Goal: Task Accomplishment & Management: Manage account settings

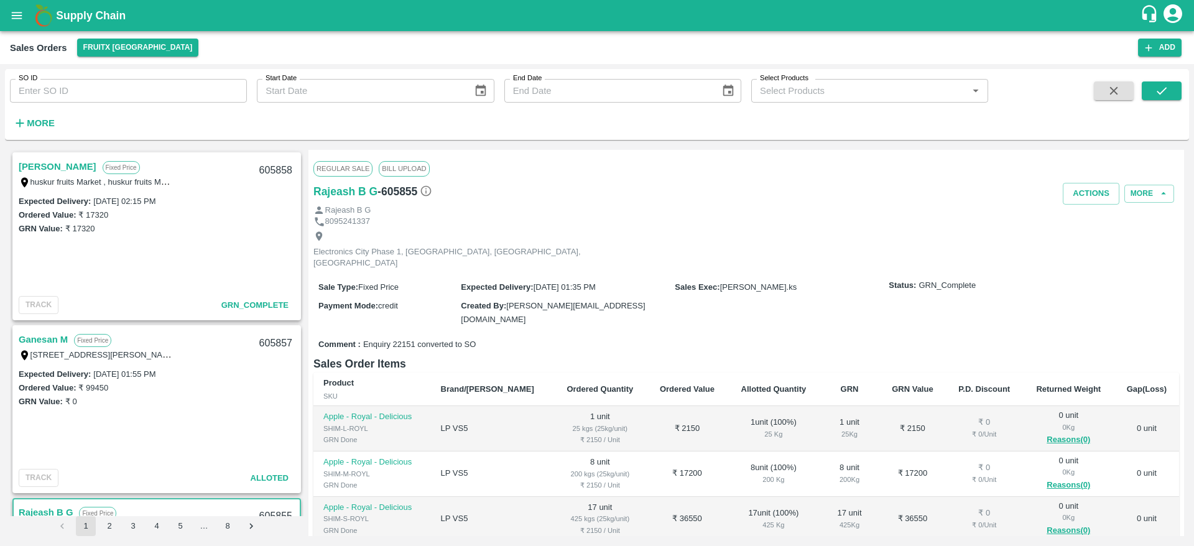
scroll to position [153, 0]
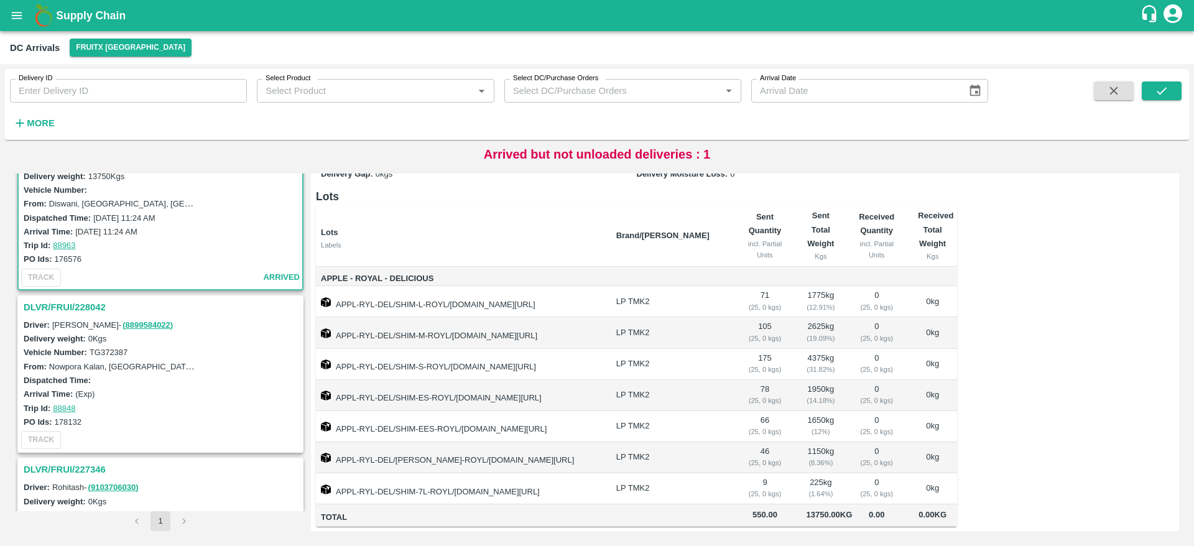
scroll to position [47, 0]
click at [78, 305] on h3 "DLVR/FRUI/228042" at bounding box center [162, 307] width 277 height 16
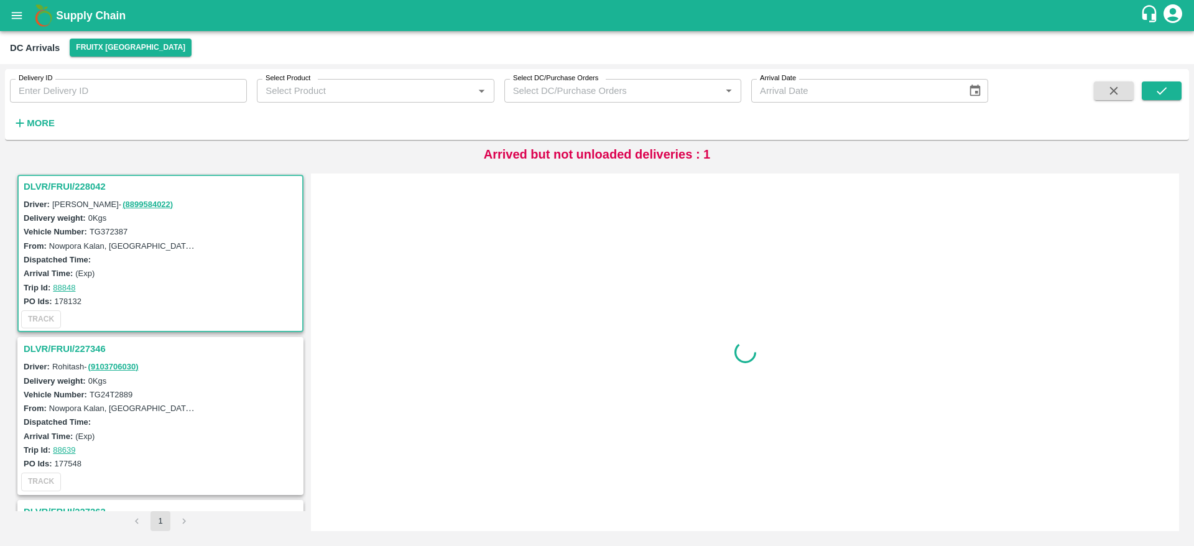
scroll to position [167, 0]
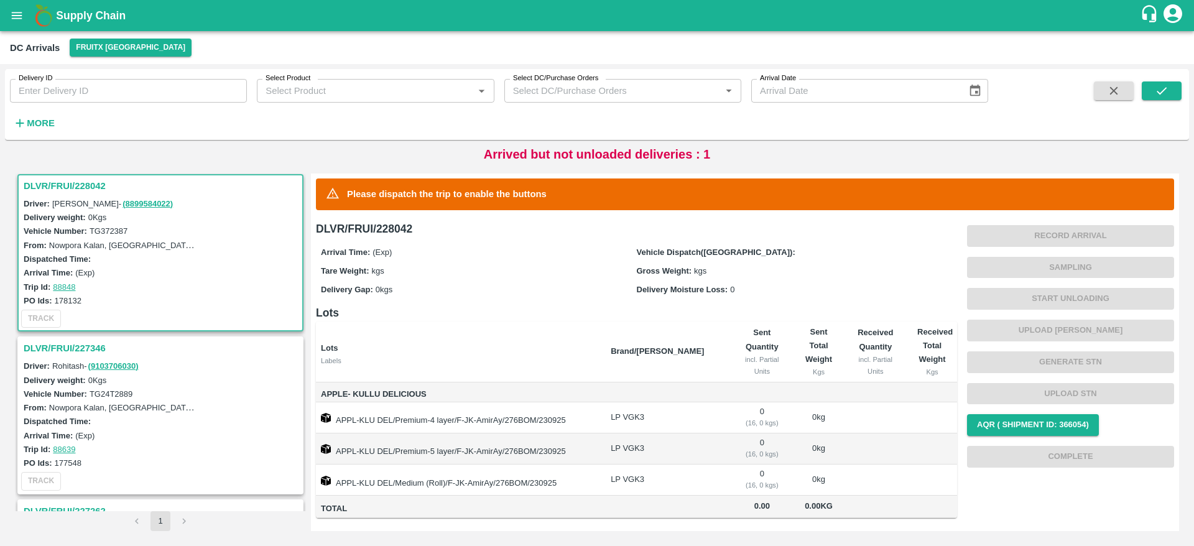
click at [91, 342] on h3 "DLVR/FRUI/227346" at bounding box center [162, 348] width 277 height 16
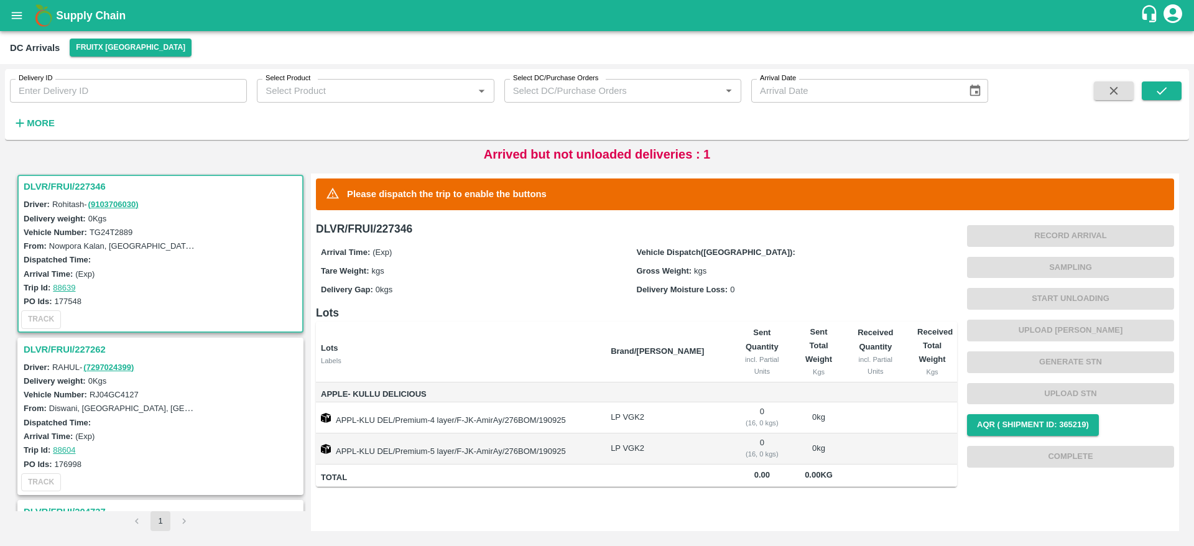
scroll to position [330, 0]
click at [63, 351] on h3 "DLVR/FRUI/227262" at bounding box center [162, 348] width 277 height 16
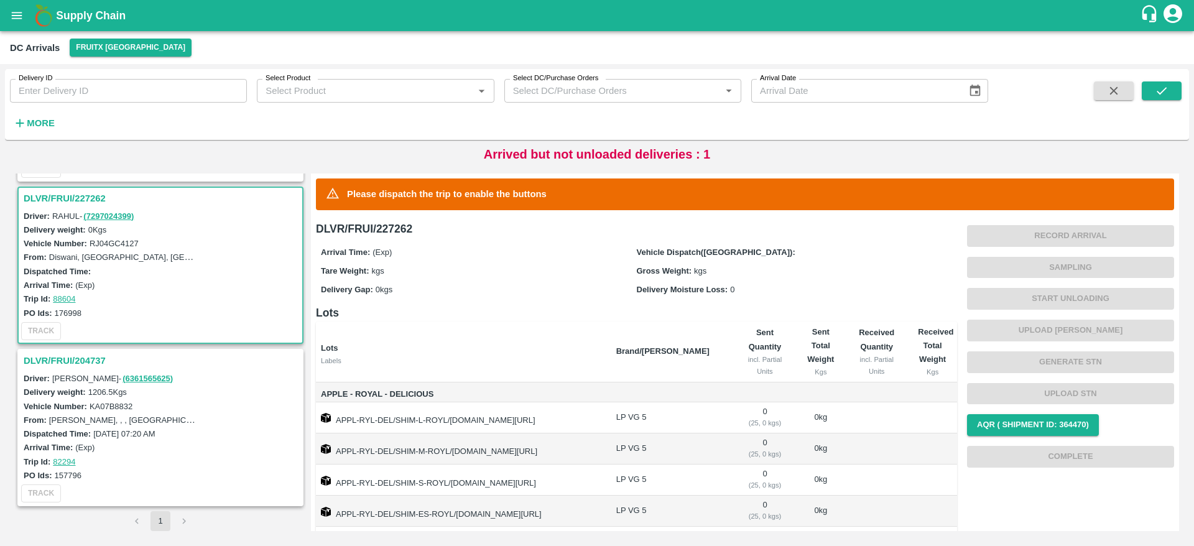
scroll to position [116, 0]
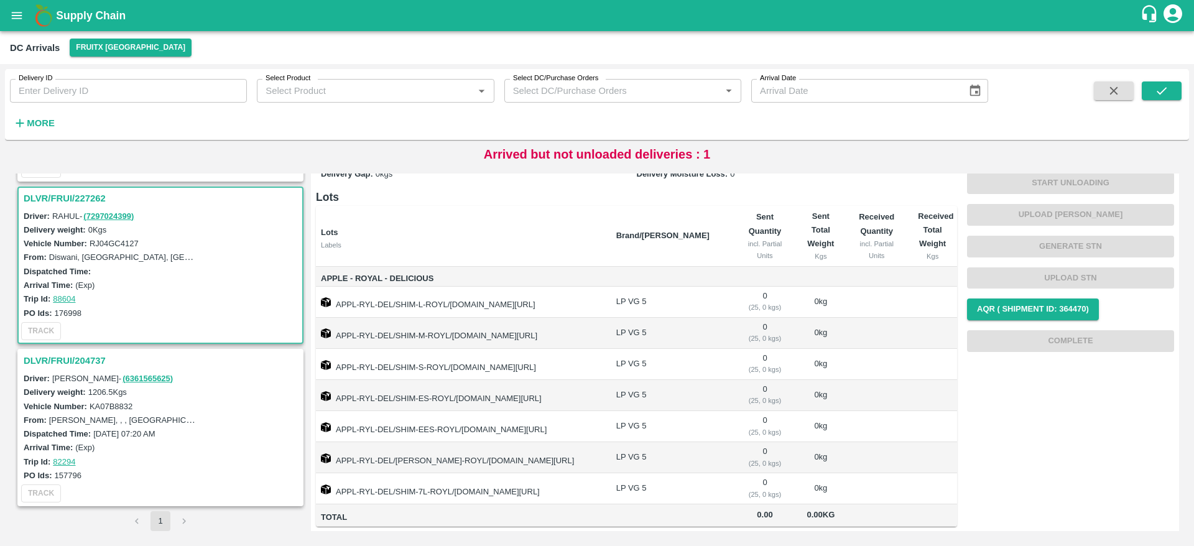
click at [68, 363] on h3 "DLVR/FRUI/204737" at bounding box center [162, 361] width 277 height 16
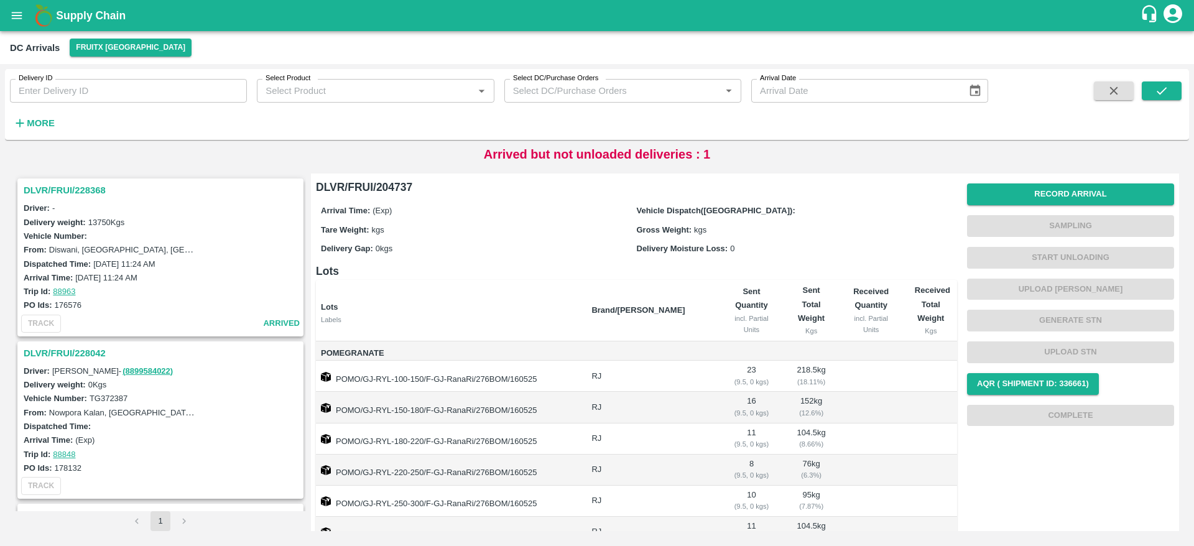
click at [70, 188] on h3 "DLVR/FRUI/228368" at bounding box center [162, 190] width 277 height 16
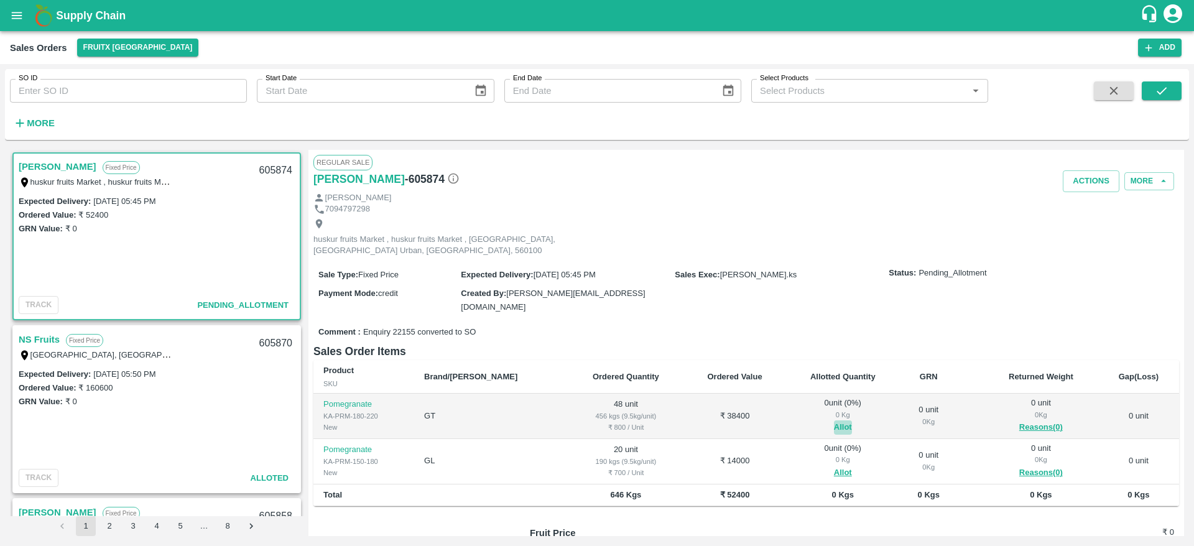
click at [834, 420] on button "Allot" at bounding box center [843, 427] width 18 height 14
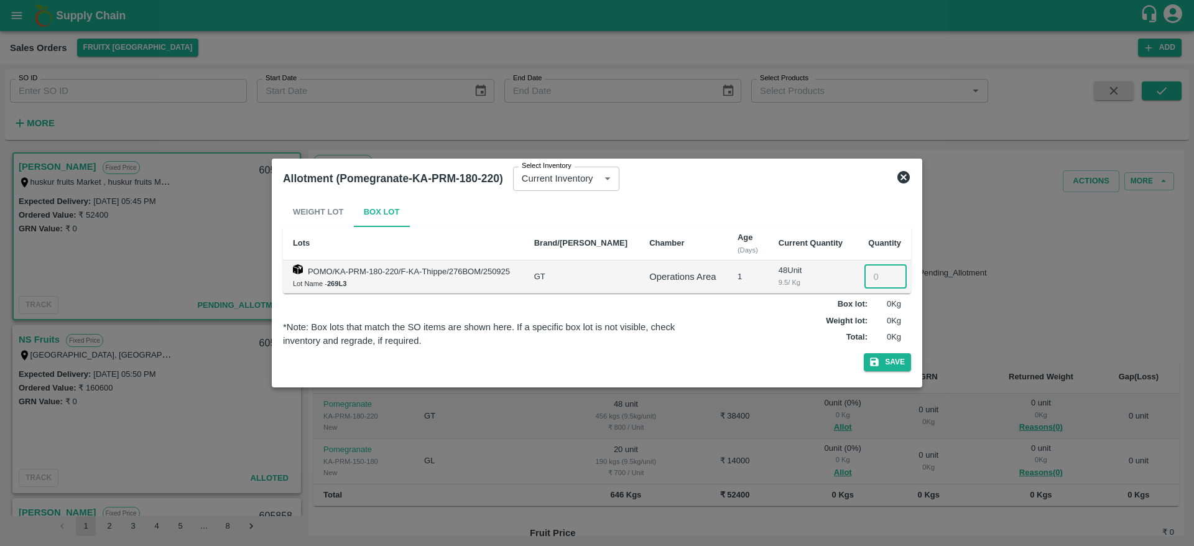
click at [873, 284] on input "number" at bounding box center [885, 277] width 42 height 24
type input "48"
click at [864, 353] on button "Save" at bounding box center [887, 362] width 47 height 18
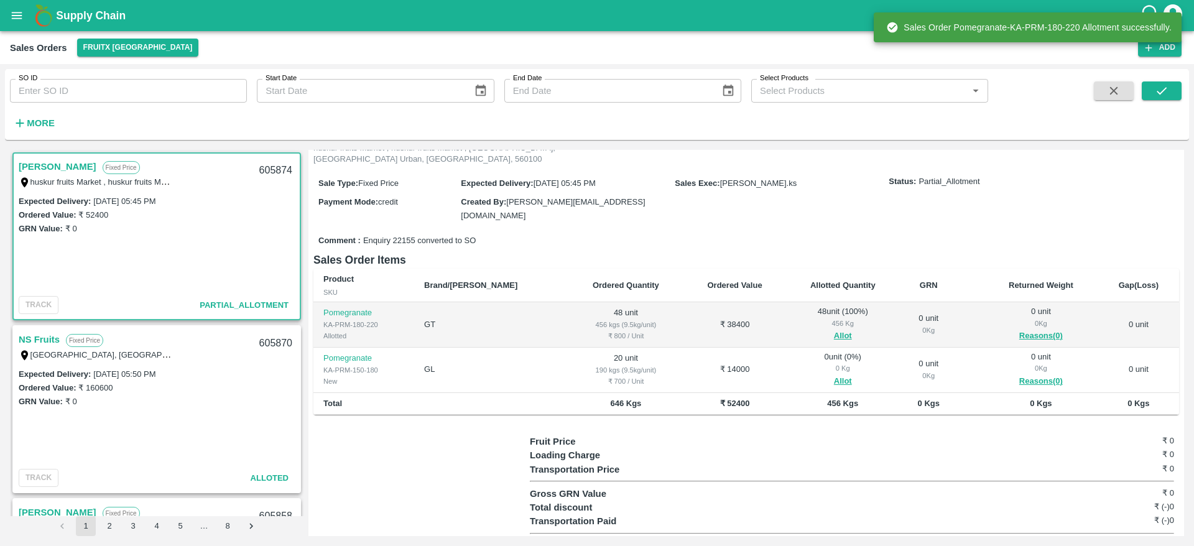
scroll to position [99, 0]
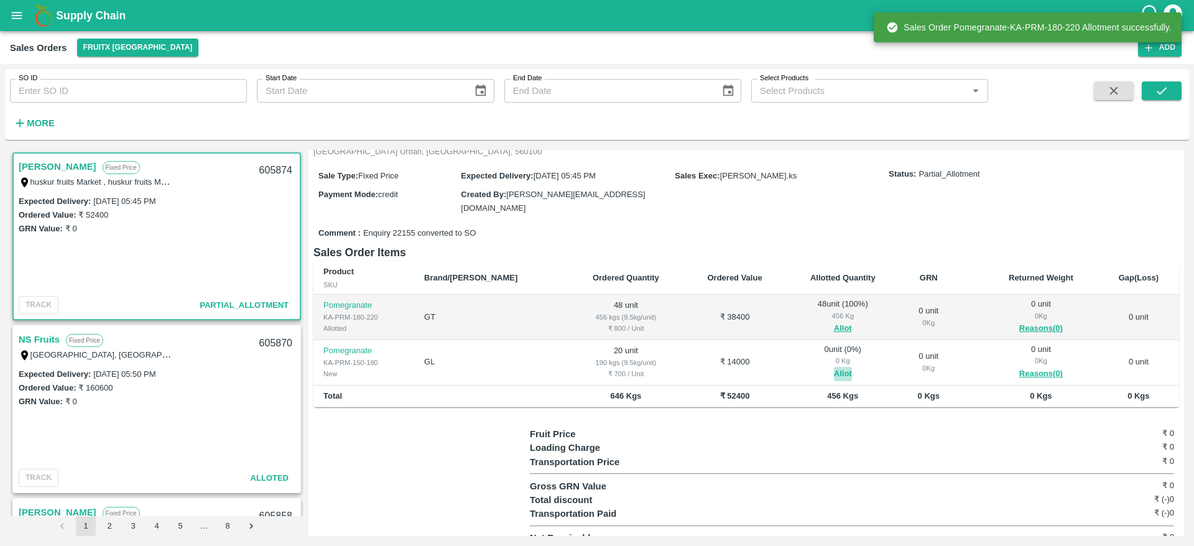
click at [834, 367] on button "Allot" at bounding box center [843, 374] width 18 height 14
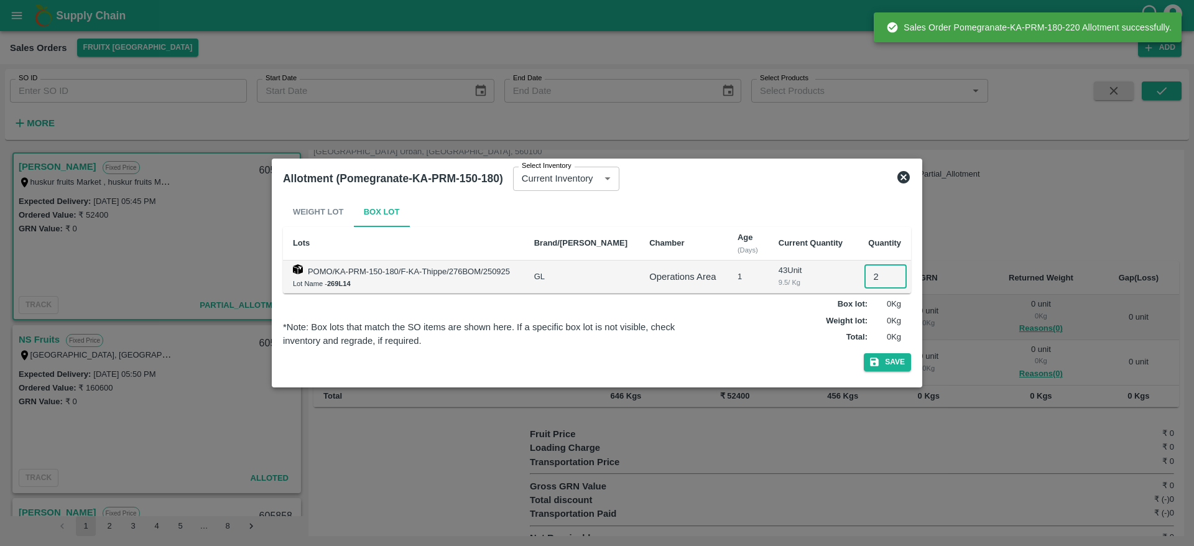
click at [879, 277] on input "2" at bounding box center [885, 277] width 42 height 24
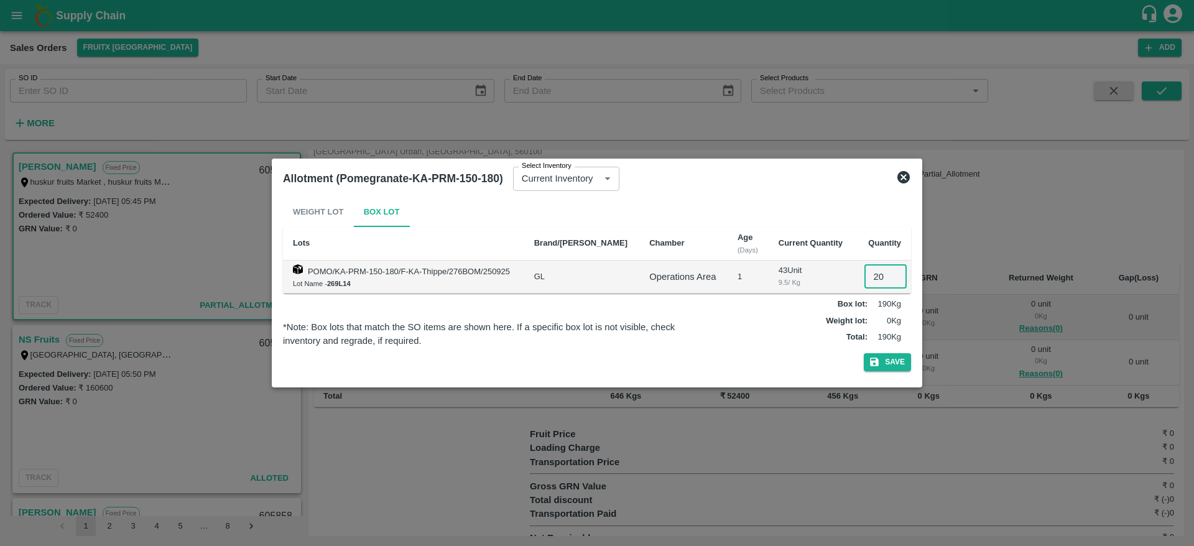
type input "20"
click at [864, 353] on button "Save" at bounding box center [887, 362] width 47 height 18
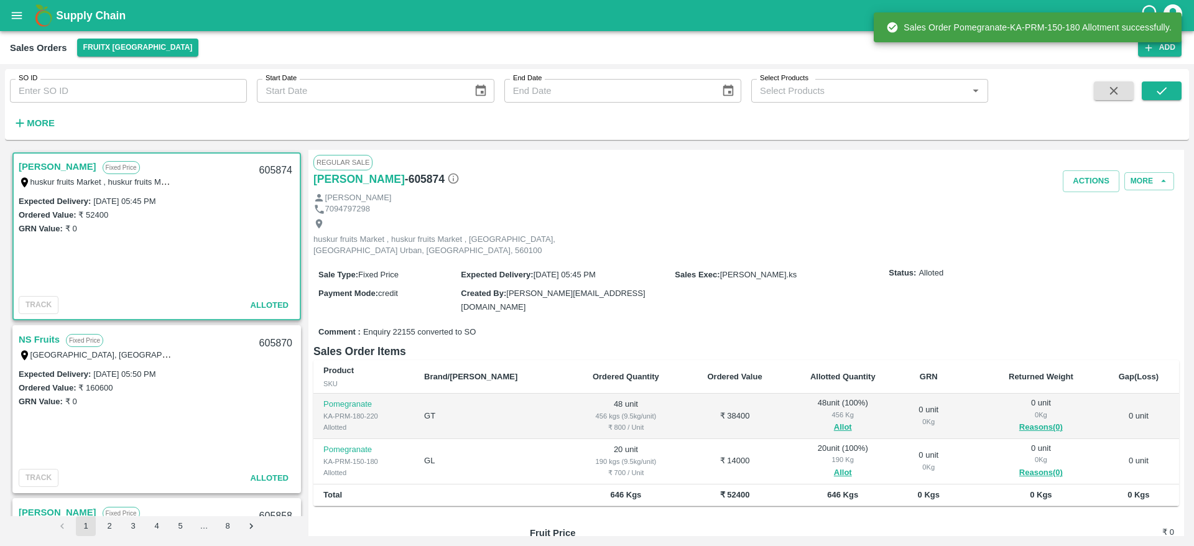
click at [274, 170] on div "605874" at bounding box center [276, 170] width 48 height 29
copy div "605874"
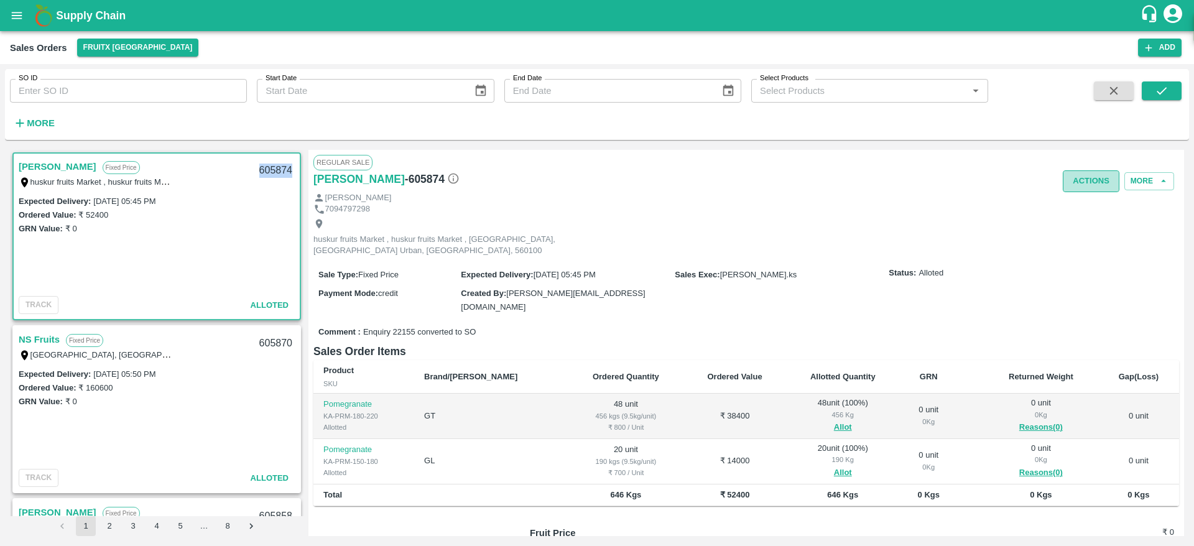
click at [1088, 183] on button "Actions" at bounding box center [1091, 181] width 57 height 22
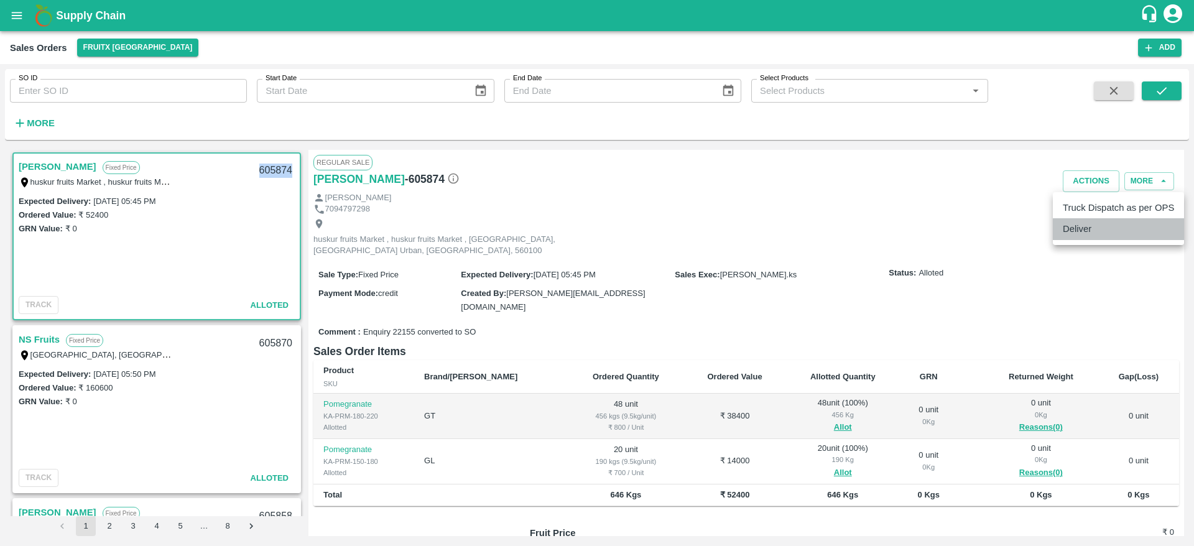
click at [1101, 221] on li "Deliver" at bounding box center [1118, 228] width 131 height 21
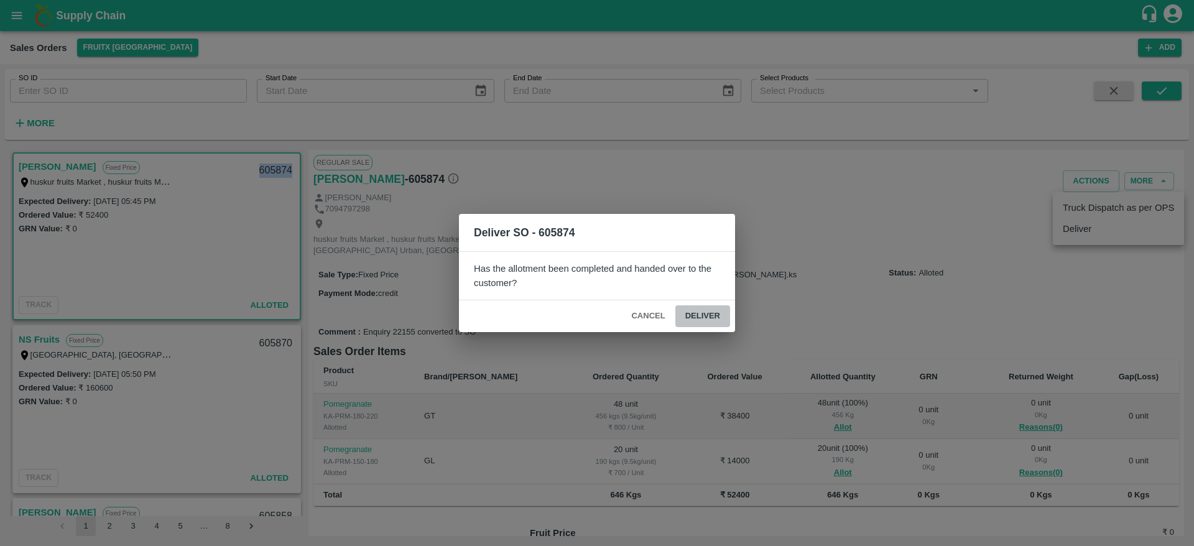
click at [695, 317] on button "Deliver" at bounding box center [702, 316] width 55 height 22
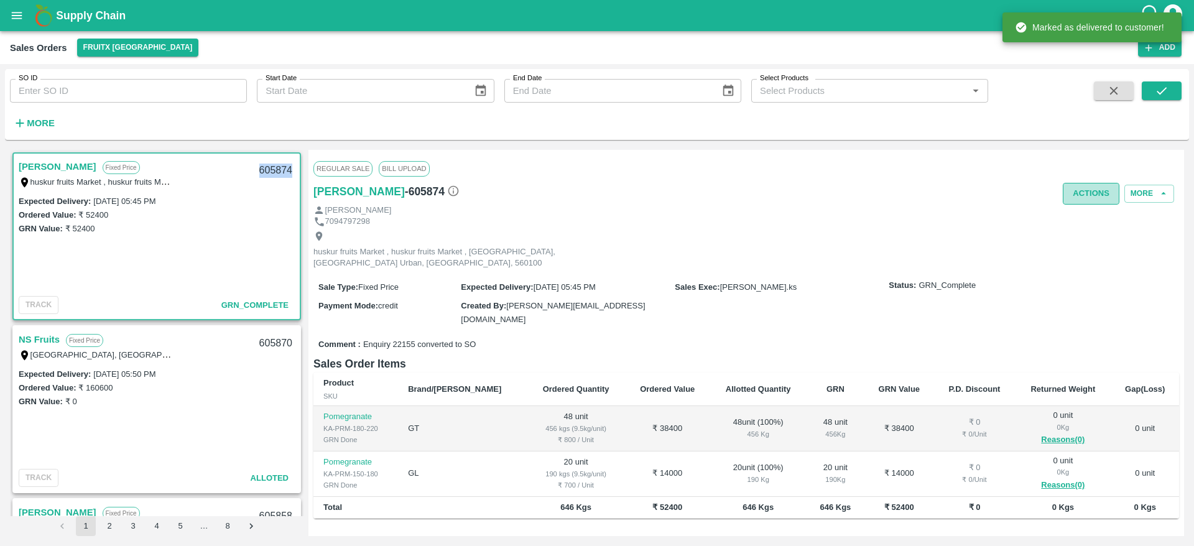
click at [1088, 193] on button "Actions" at bounding box center [1091, 194] width 57 height 22
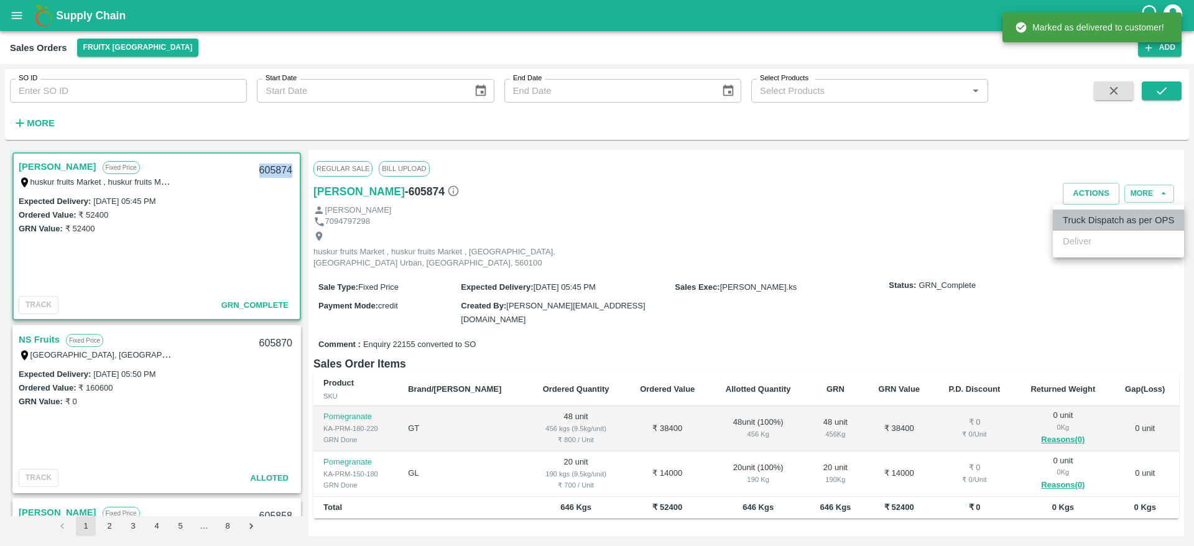
click at [1087, 210] on li "Truck Dispatch as per OPS" at bounding box center [1118, 220] width 131 height 21
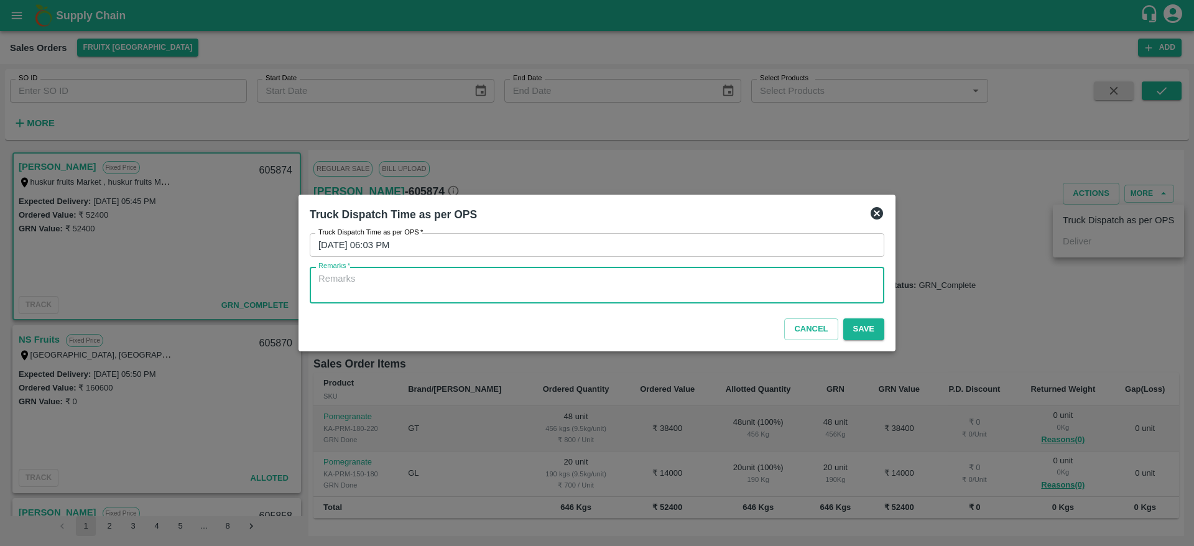
click at [790, 294] on textarea "Remarks   *" at bounding box center [596, 285] width 557 height 26
type textarea "OTD"
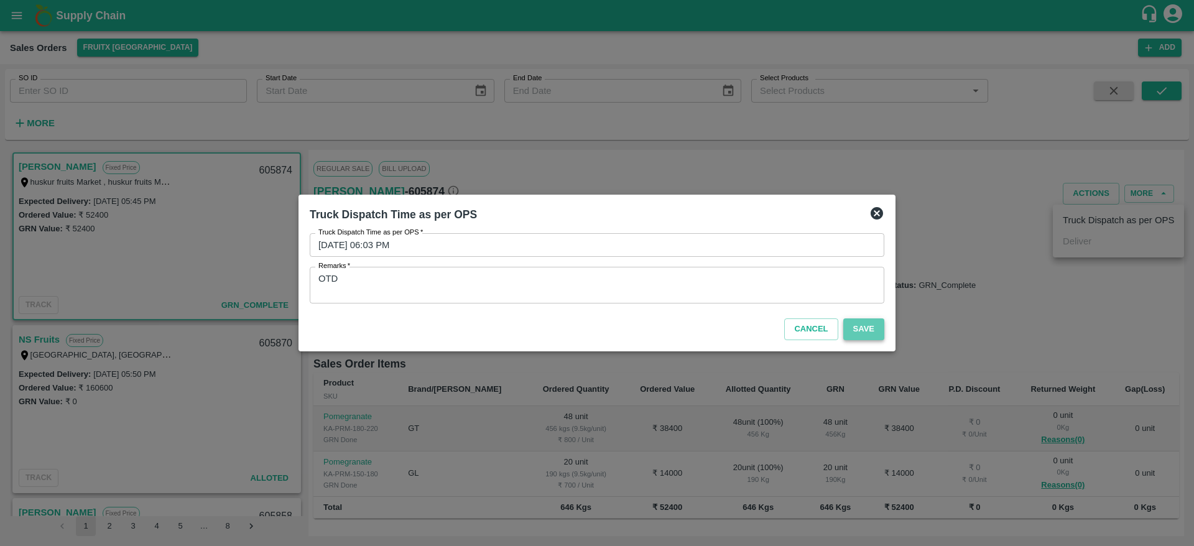
click at [867, 322] on button "Save" at bounding box center [863, 329] width 41 height 22
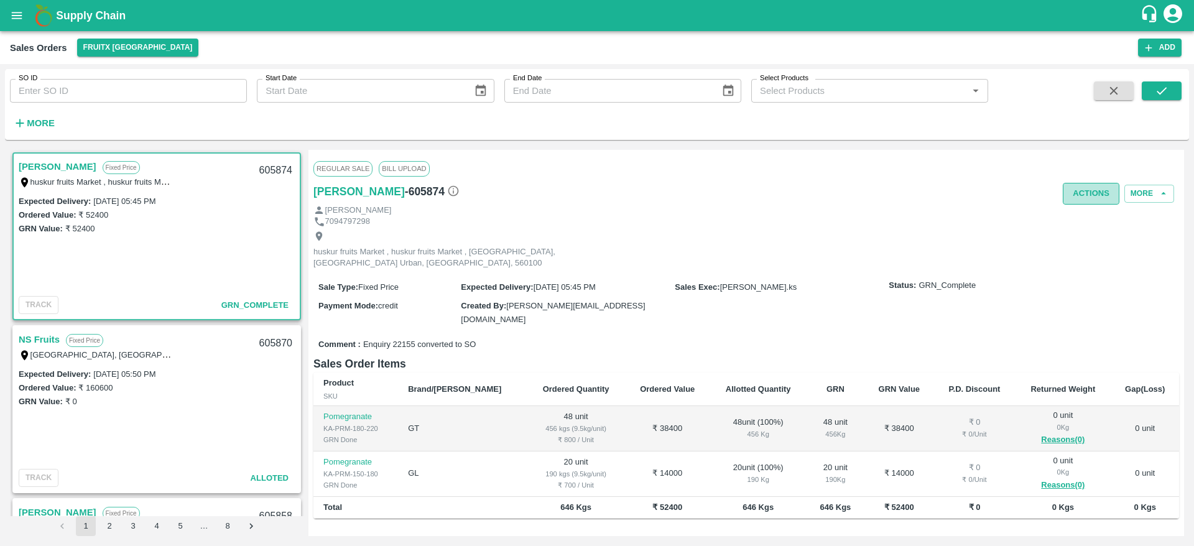
click at [1075, 193] on button "Actions" at bounding box center [1091, 194] width 57 height 22
click at [783, 222] on div at bounding box center [597, 273] width 1194 height 546
click at [269, 162] on div "605874" at bounding box center [276, 170] width 48 height 29
copy div "605874"
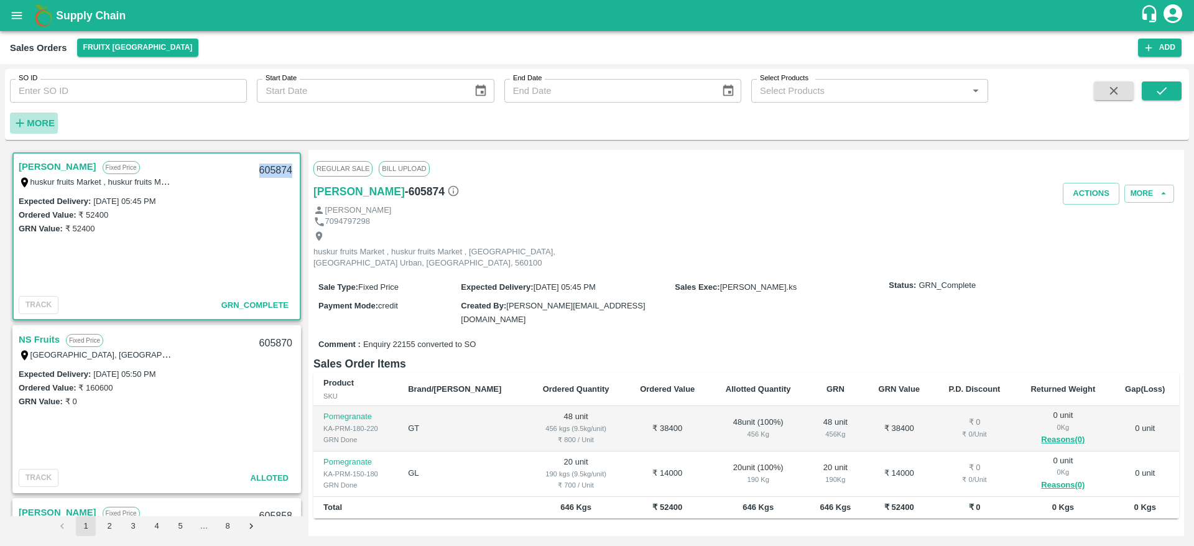
click at [48, 123] on strong "More" at bounding box center [41, 123] width 28 height 10
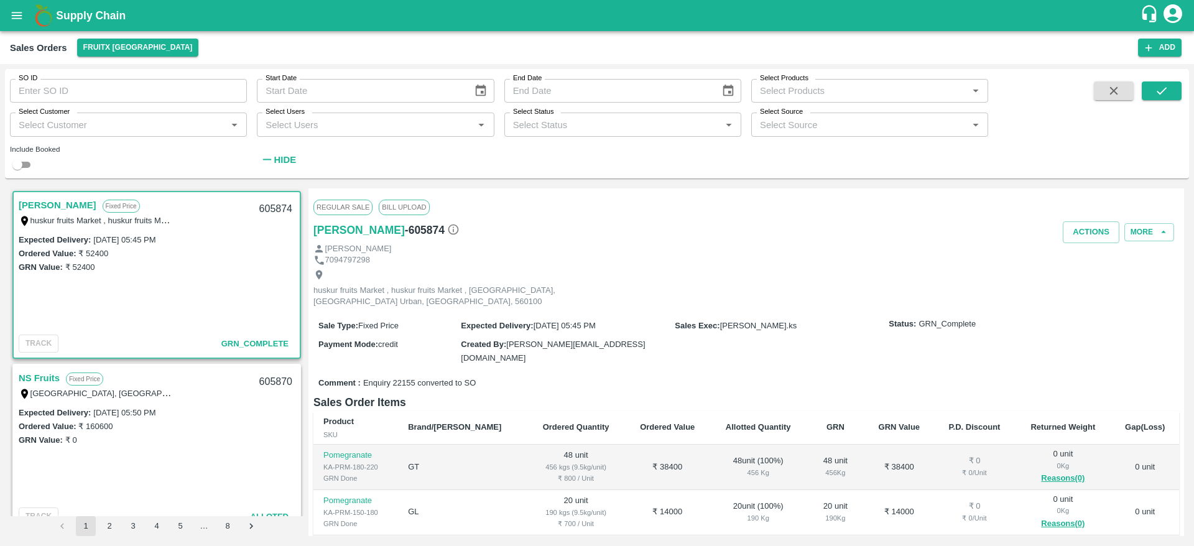
drag, startPoint x: 124, startPoint y: 111, endPoint x: 125, endPoint y: 119, distance: 8.1
click at [125, 119] on div "Select Customer Select Customer   *" at bounding box center [123, 120] width 247 height 34
click at [125, 119] on input "Select Customer" at bounding box center [118, 124] width 209 height 16
type input "Syed"
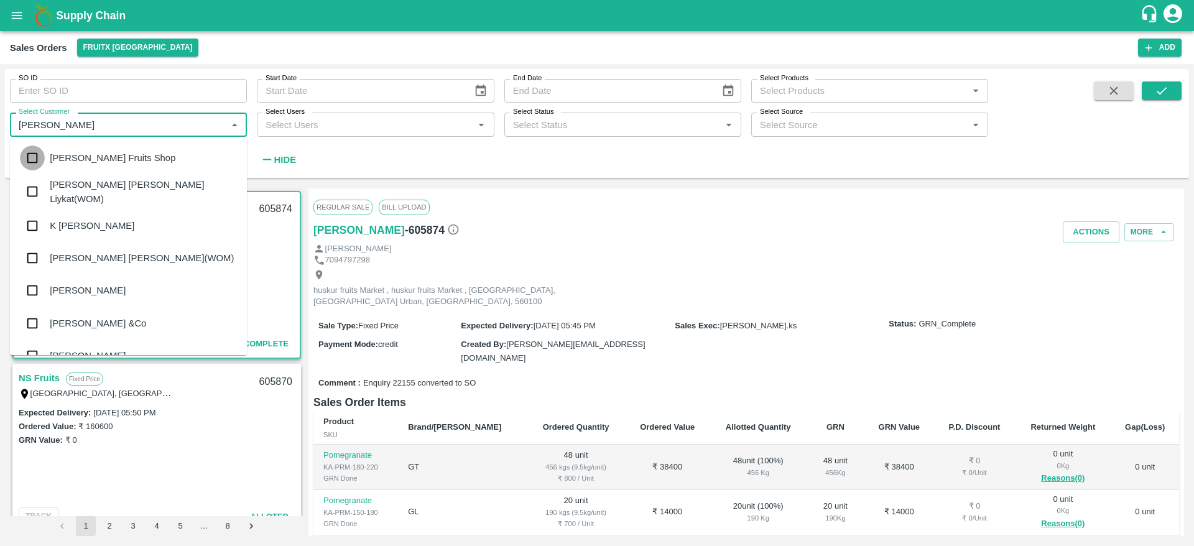
click at [35, 157] on input "checkbox" at bounding box center [32, 158] width 25 height 25
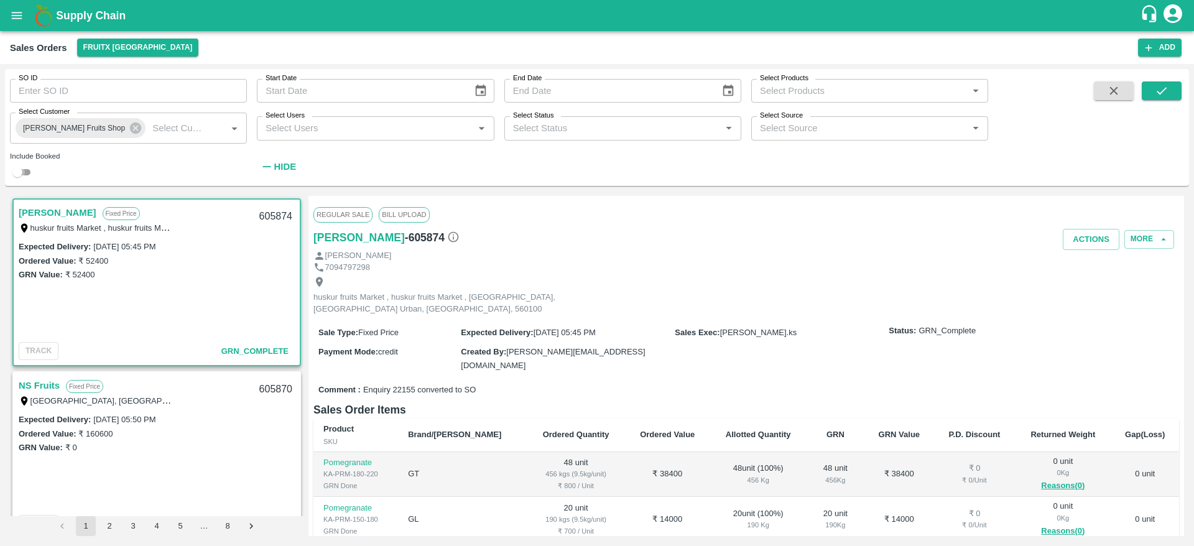
click at [19, 177] on input "checkbox" at bounding box center [17, 172] width 45 height 15
checkbox input "true"
click at [1163, 90] on icon "submit" at bounding box center [1162, 91] width 14 height 14
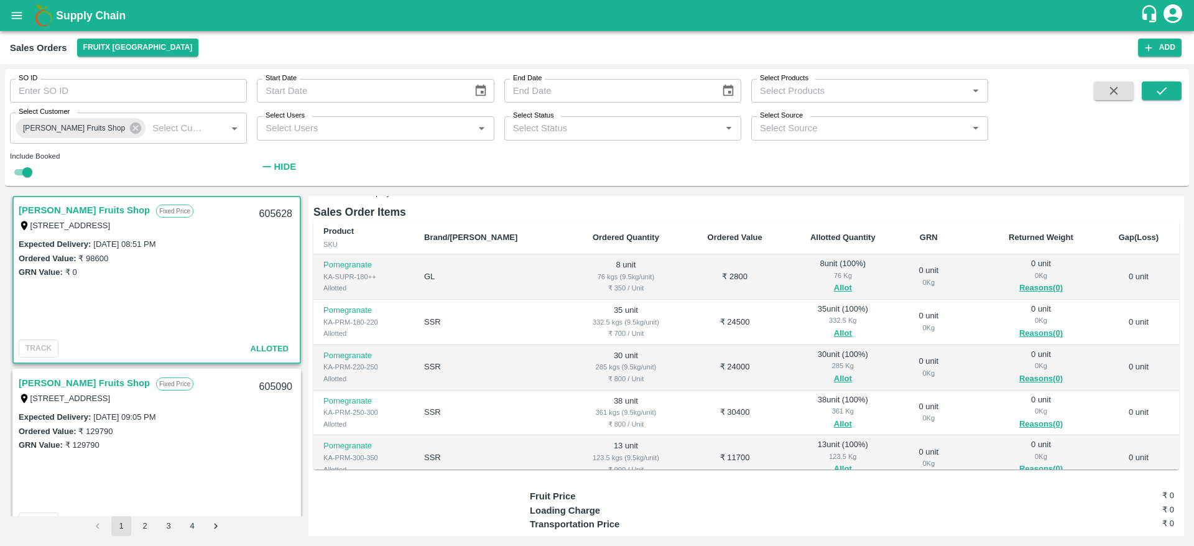
scroll to position [78, 0]
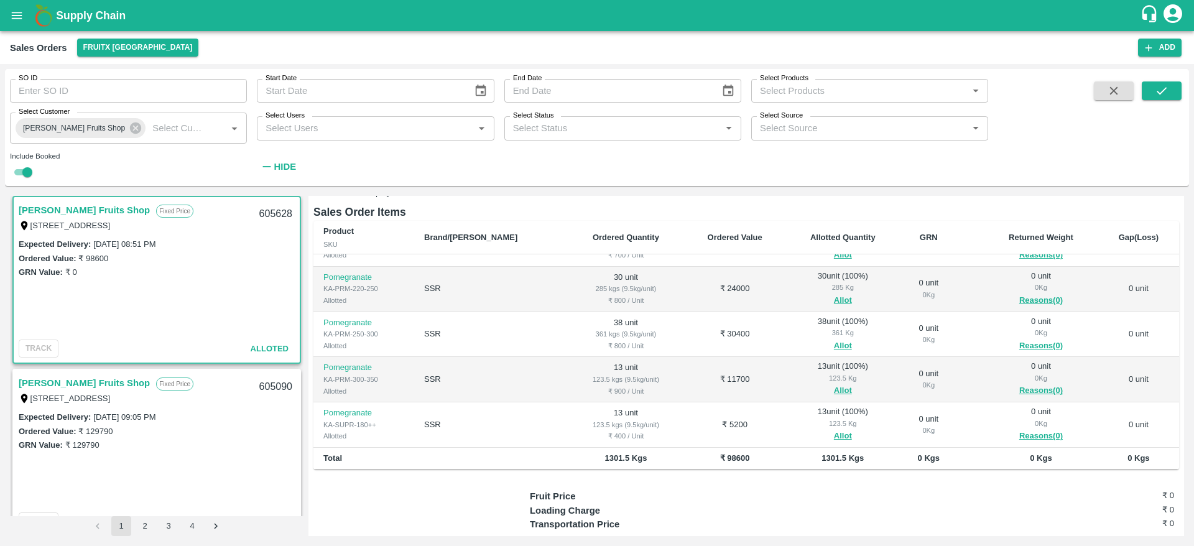
click at [94, 375] on link "Syed Ibrahim Fruits Shop" at bounding box center [84, 383] width 131 height 16
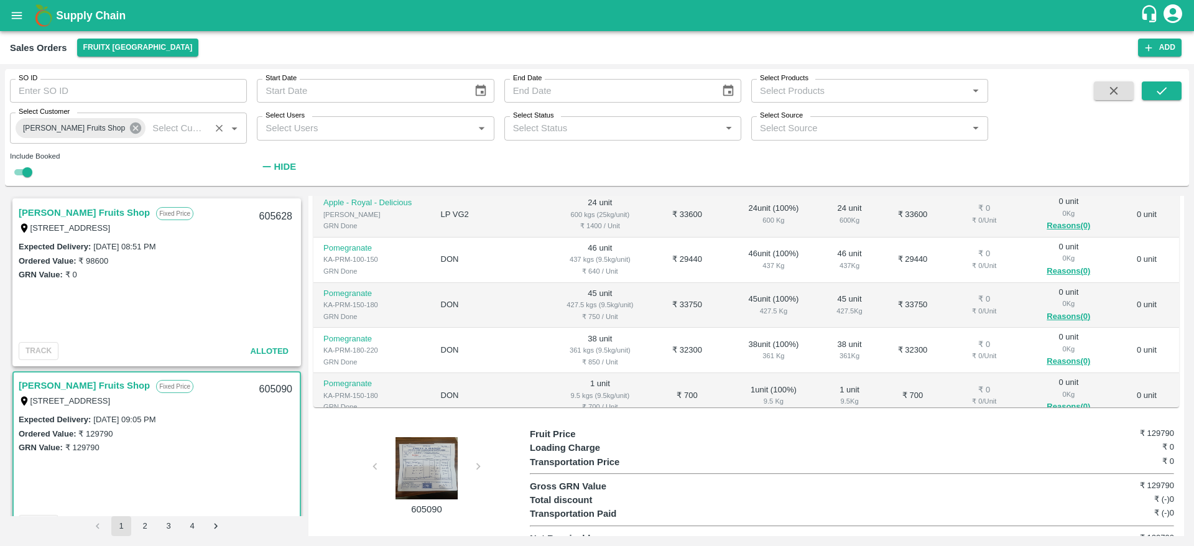
click at [130, 128] on icon at bounding box center [135, 128] width 11 height 11
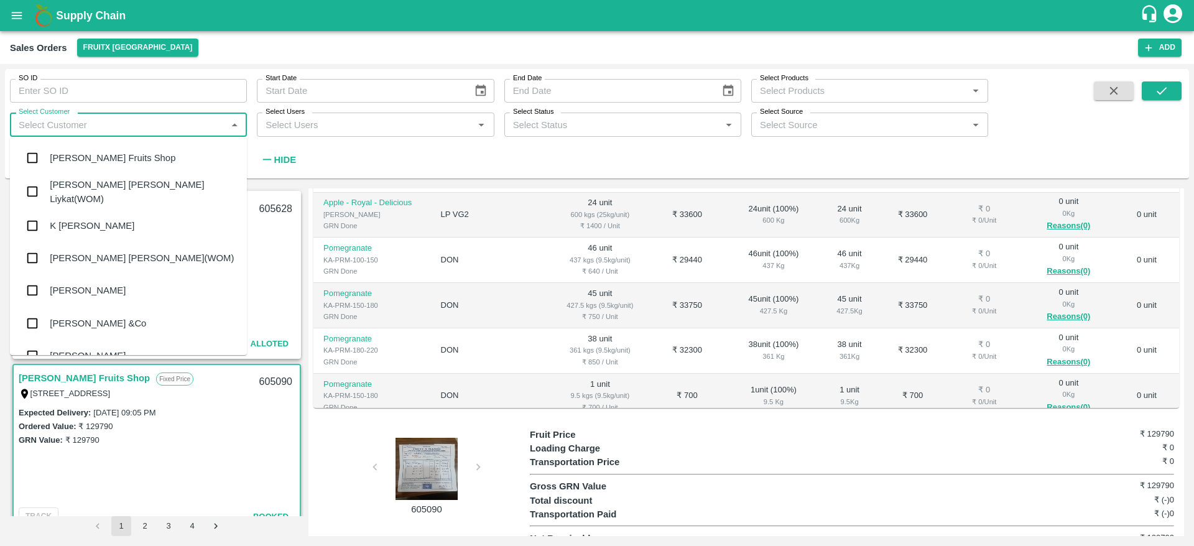
click at [136, 131] on input "Select Customer" at bounding box center [118, 124] width 209 height 16
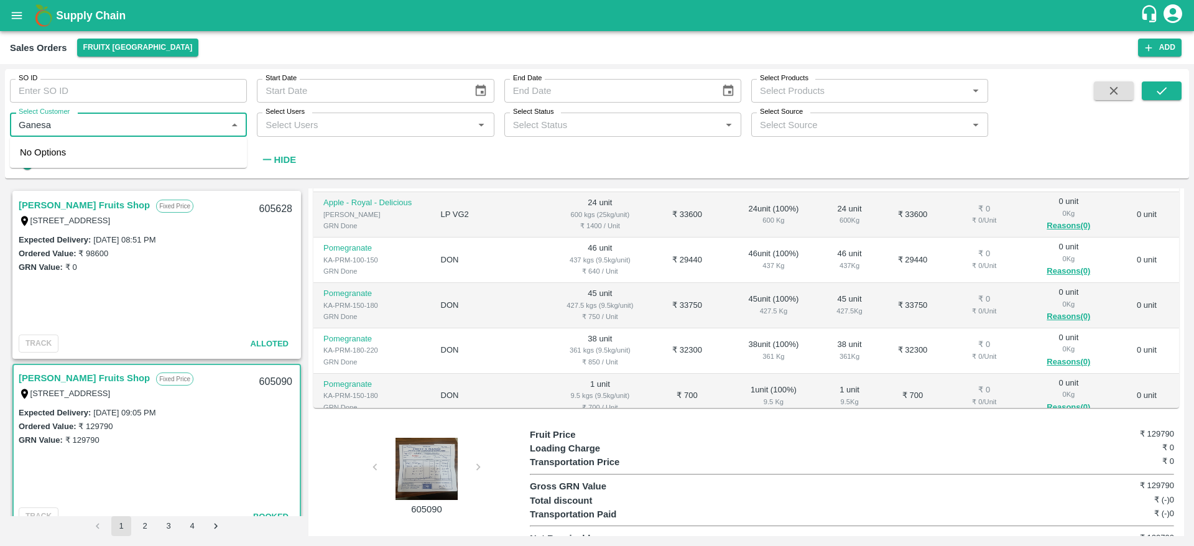
type input "Ganesan"
checkbox input "false"
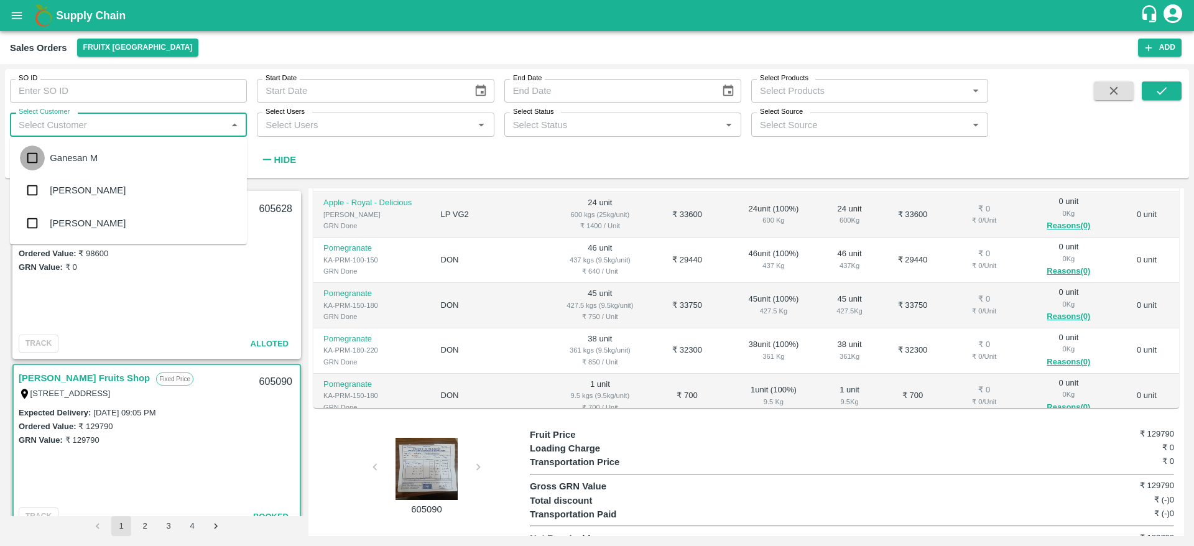
click at [42, 162] on input "checkbox" at bounding box center [32, 158] width 25 height 25
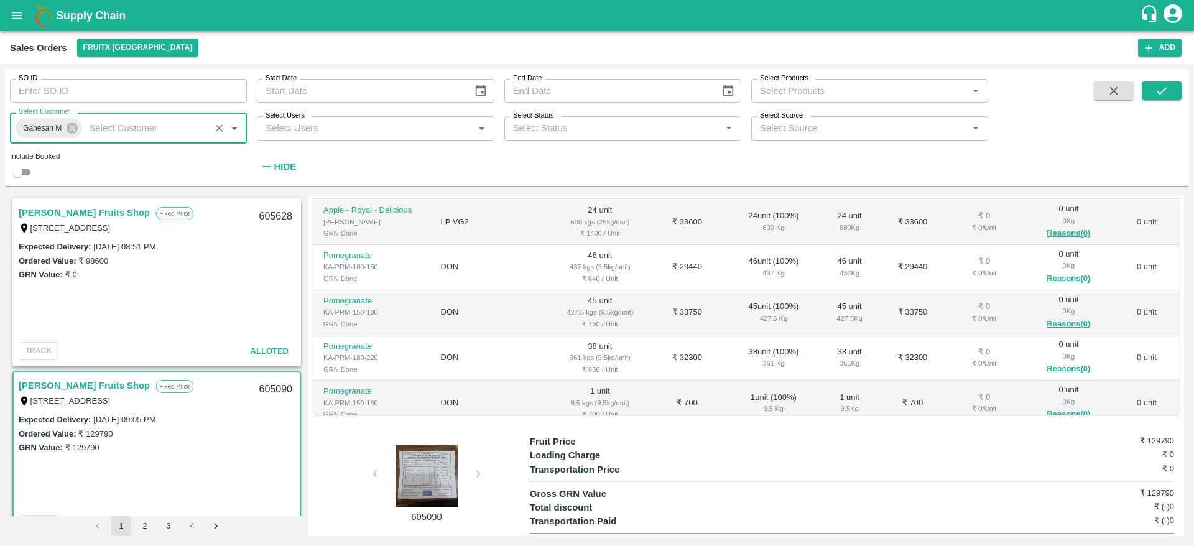
scroll to position [245, 0]
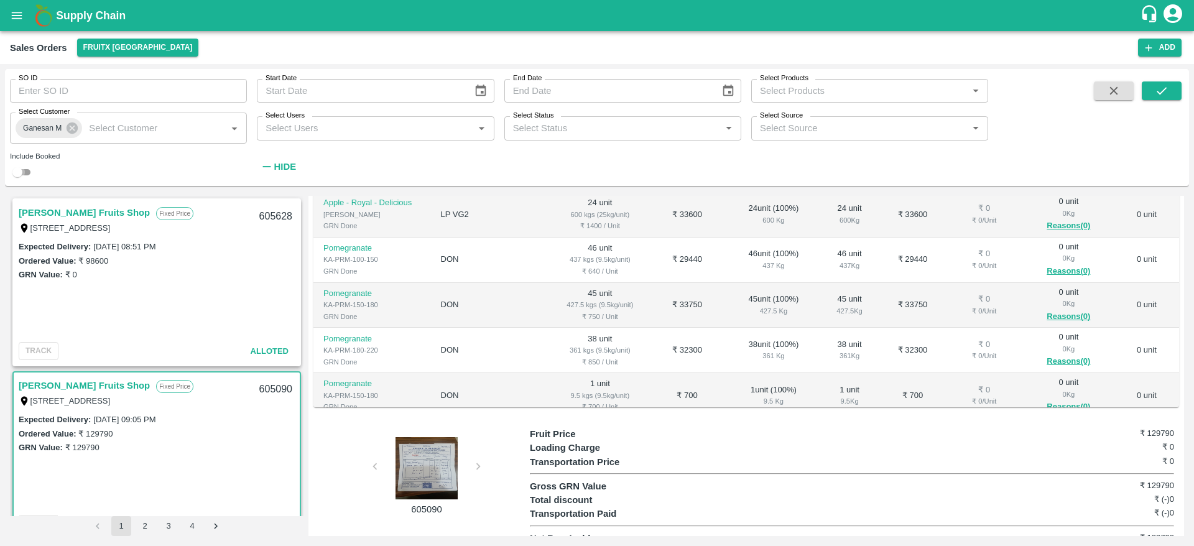
click at [24, 170] on input "checkbox" at bounding box center [17, 172] width 45 height 15
checkbox input "true"
click at [1151, 97] on button "submit" at bounding box center [1162, 90] width 40 height 19
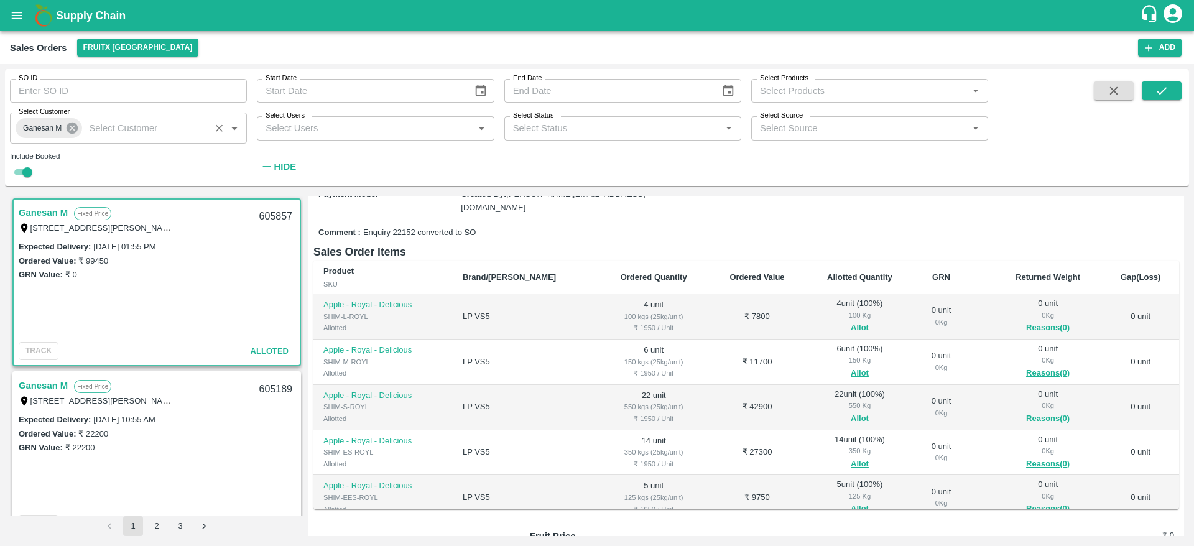
click at [78, 132] on icon at bounding box center [72, 128] width 14 height 14
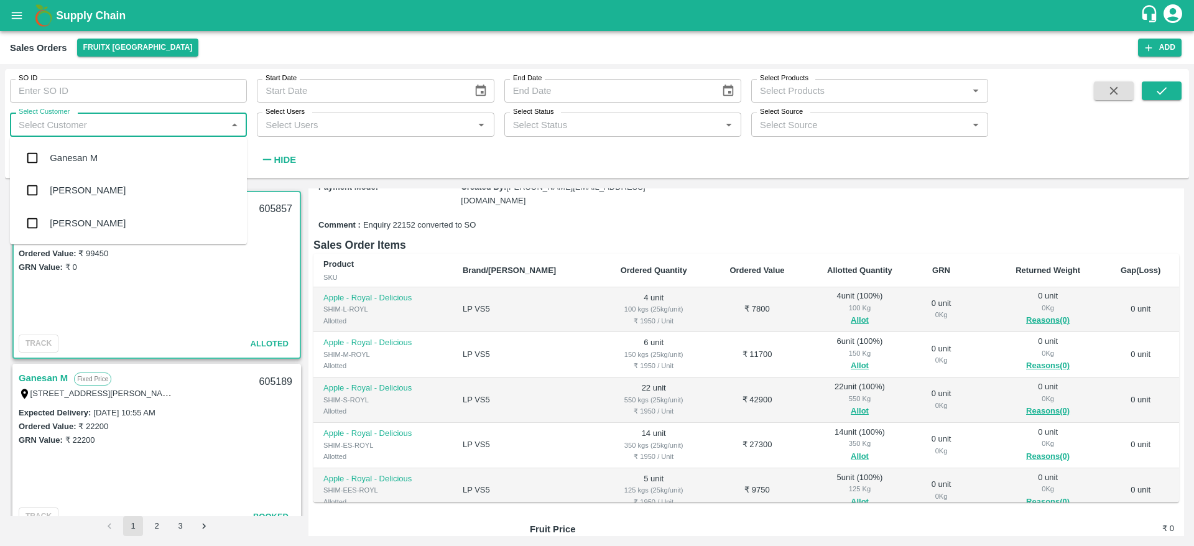
click at [103, 132] on input "Select Customer" at bounding box center [118, 124] width 209 height 16
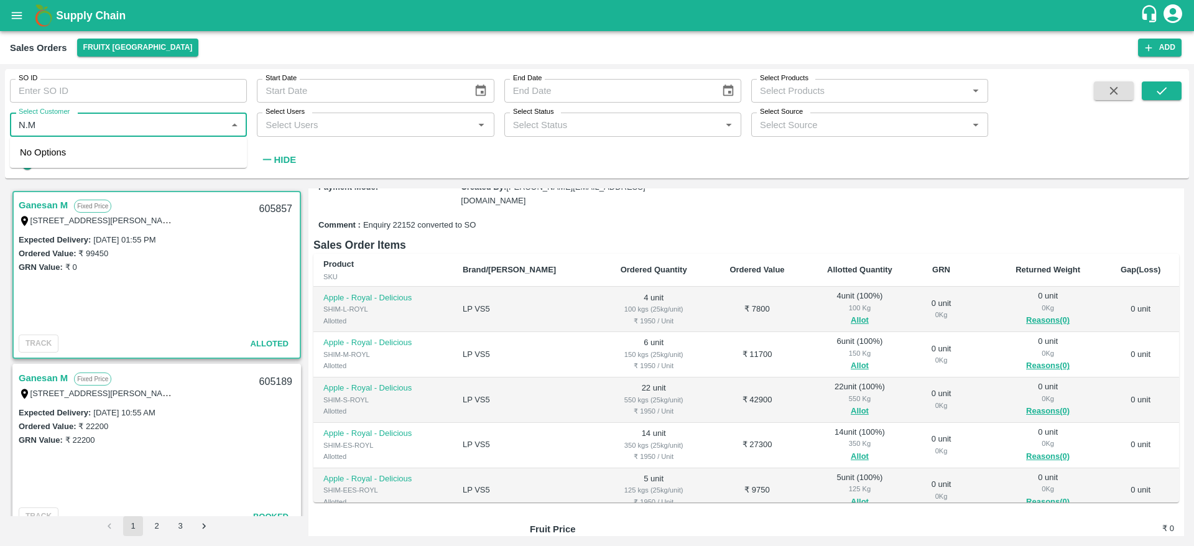
type input "N.M"
checkbox input "false"
click at [29, 159] on input "checkbox" at bounding box center [32, 158] width 25 height 25
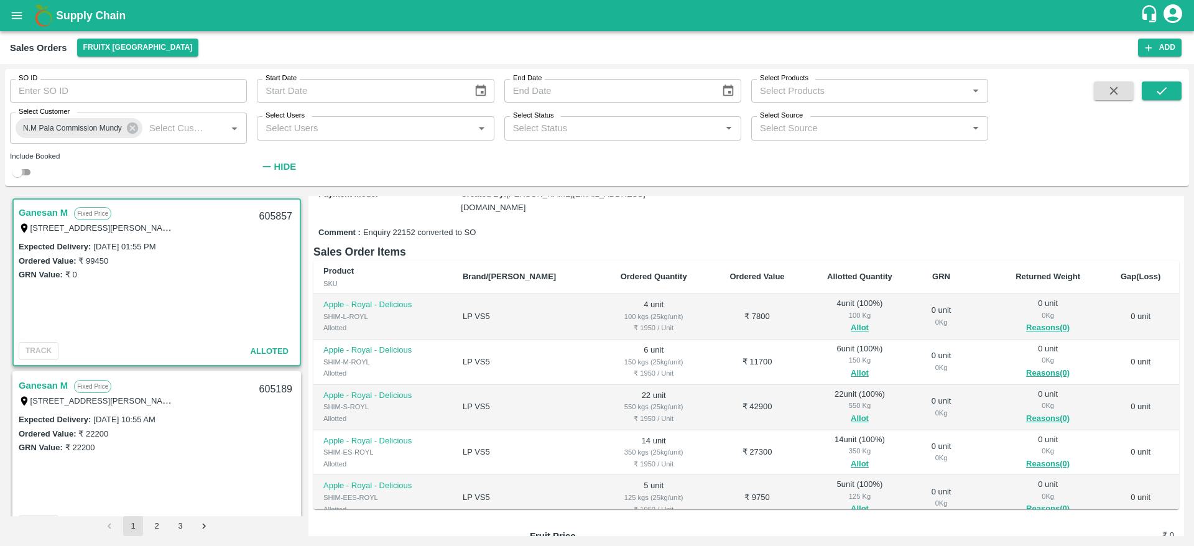
click at [24, 171] on input "checkbox" at bounding box center [17, 172] width 45 height 15
checkbox input "true"
click at [1152, 100] on span at bounding box center [1162, 129] width 40 height 97
click at [1152, 92] on button "submit" at bounding box center [1162, 90] width 40 height 19
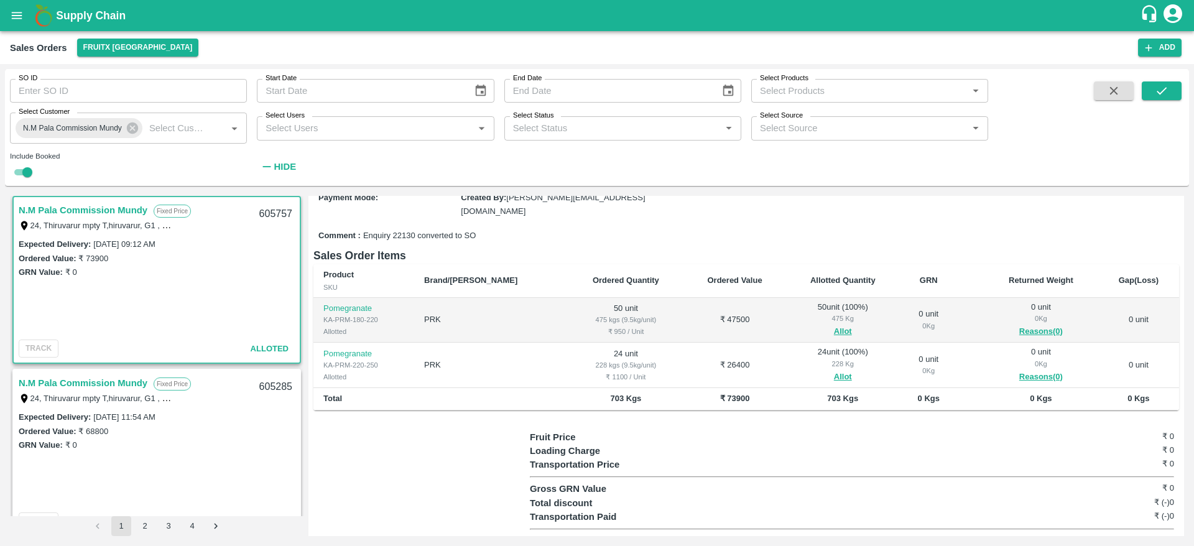
scroll to position [145, 0]
click at [77, 385] on link "N.M Pala Commission Mundy" at bounding box center [83, 383] width 129 height 16
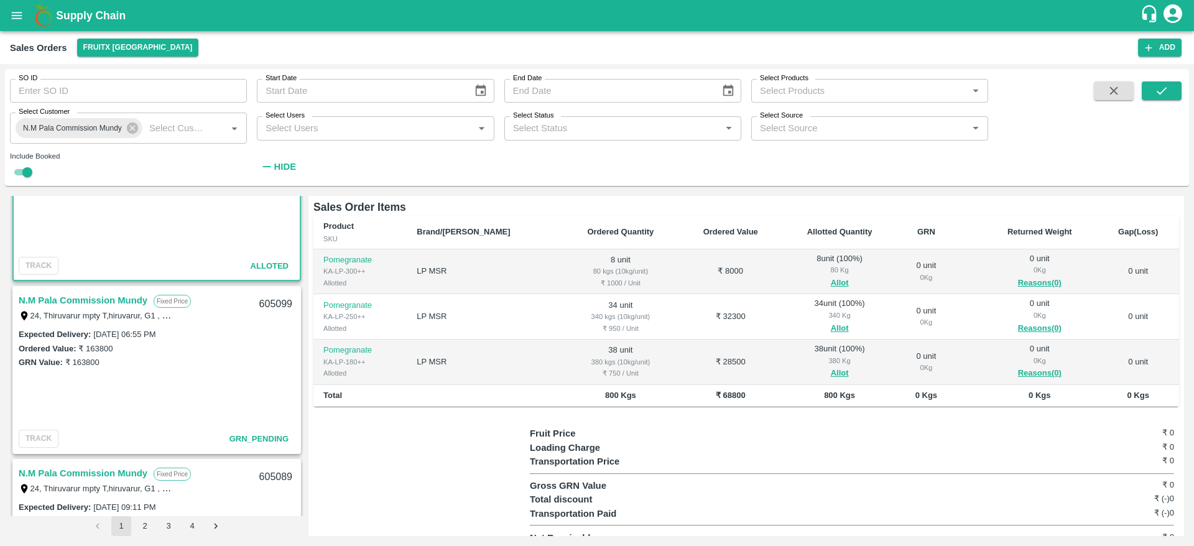
scroll to position [292, 0]
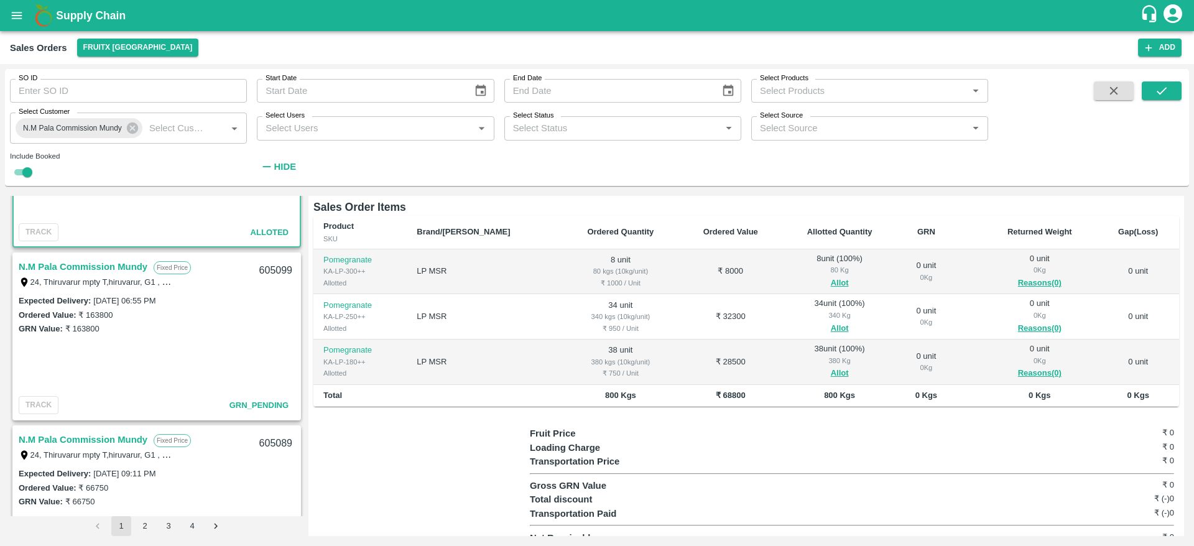
click at [96, 264] on link "N.M Pala Commission Mundy" at bounding box center [83, 267] width 129 height 16
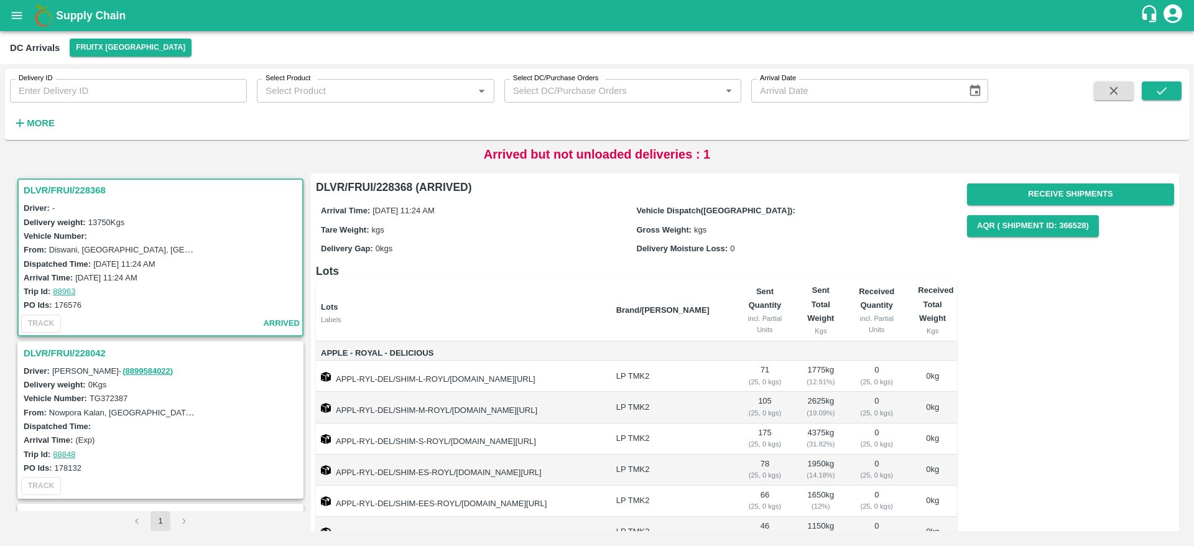
scroll to position [89, 0]
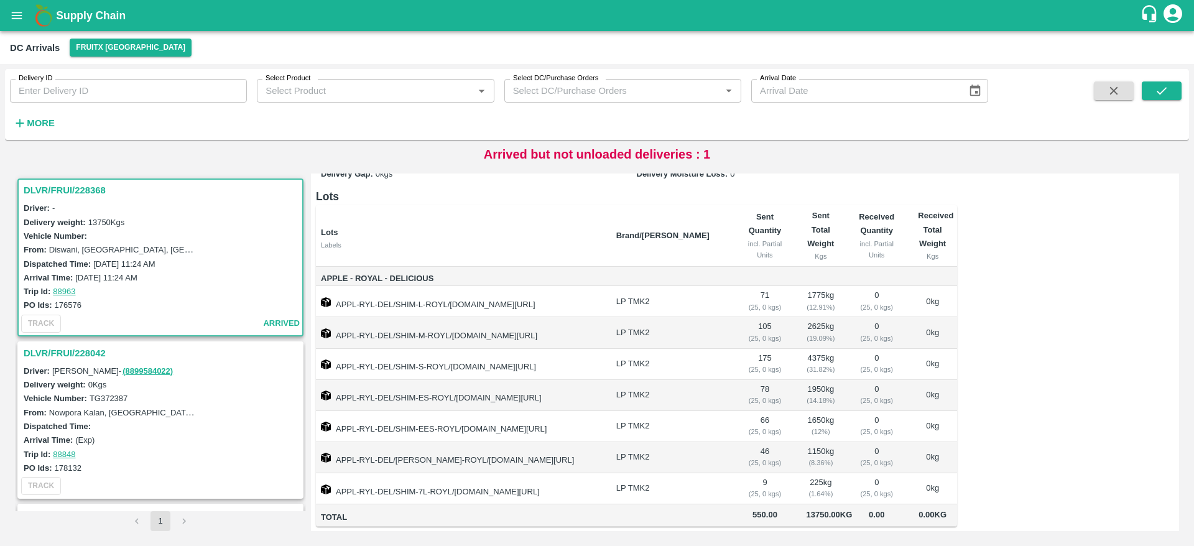
click at [98, 347] on h3 "DLVR/FRUI/228042" at bounding box center [162, 353] width 277 height 16
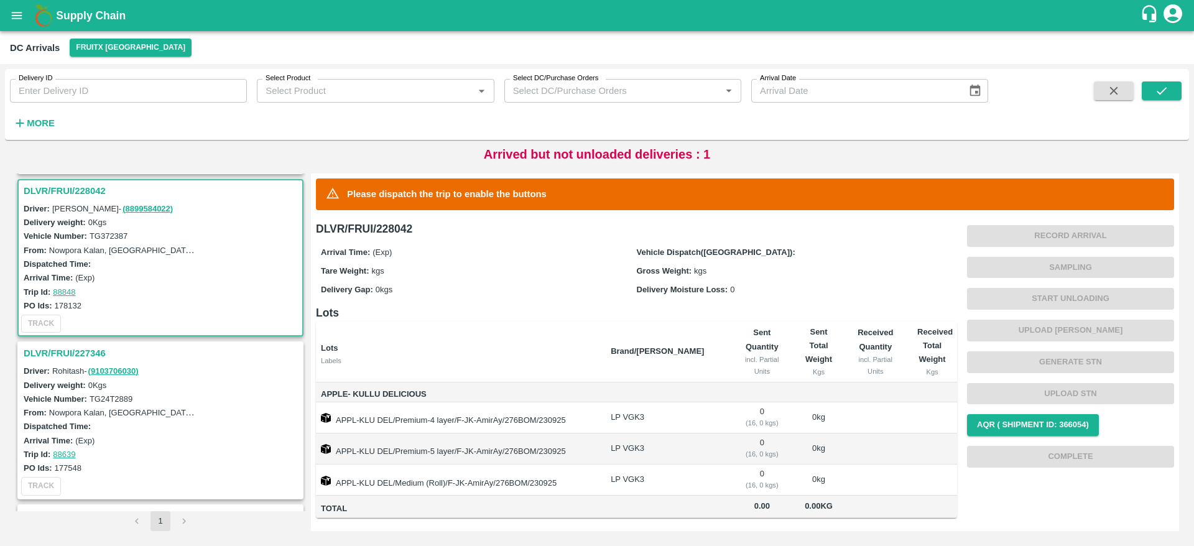
scroll to position [167, 0]
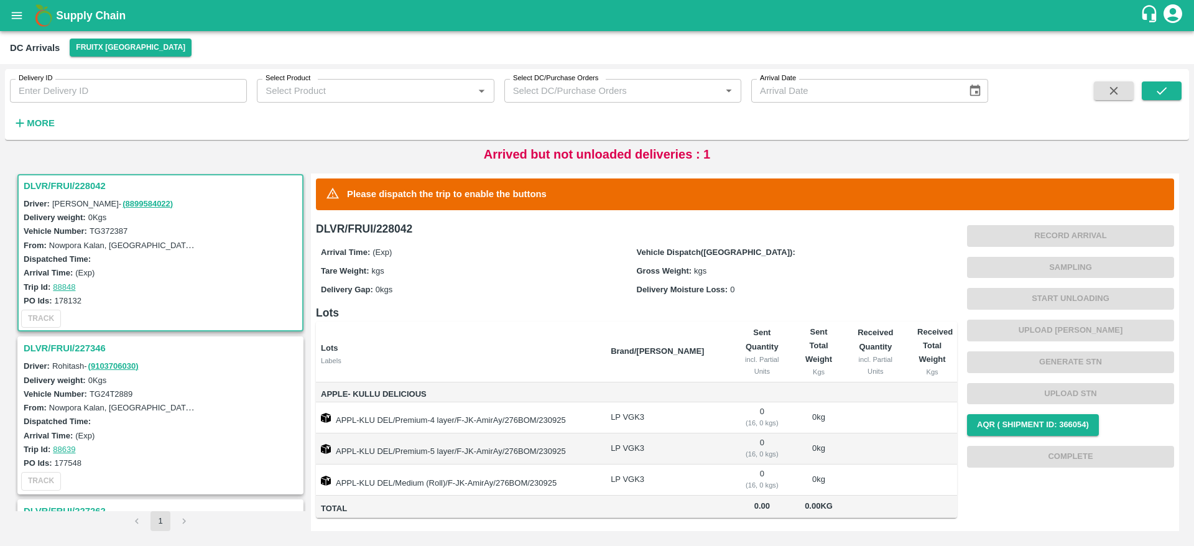
click at [62, 350] on h3 "DLVR/FRUI/227346" at bounding box center [162, 348] width 277 height 16
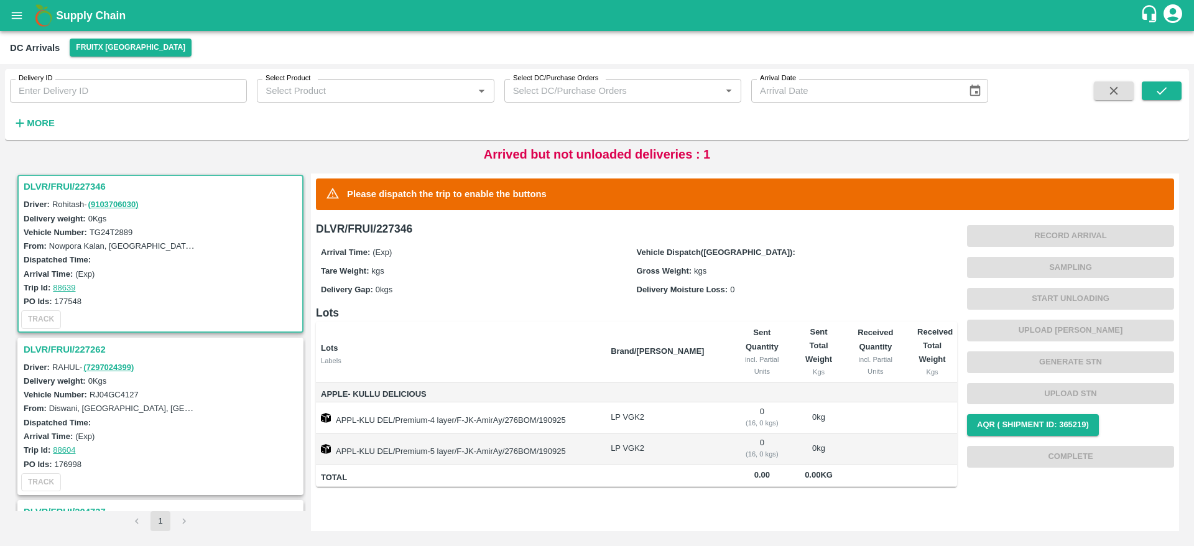
scroll to position [330, 0]
click at [72, 348] on h3 "DLVR/FRUI/227262" at bounding box center [162, 348] width 277 height 16
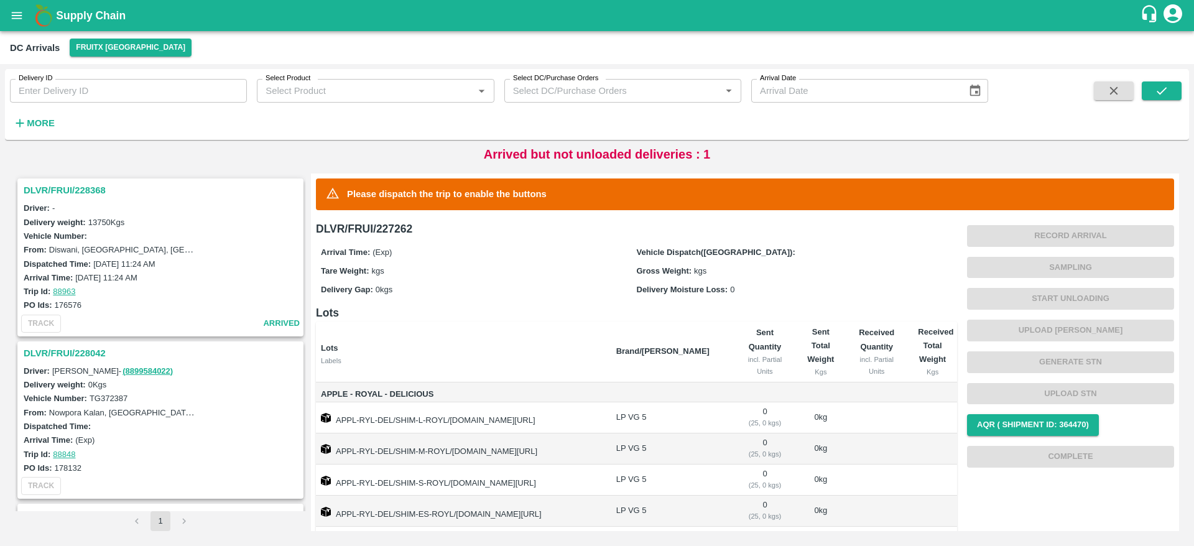
click at [96, 185] on h3 "DLVR/FRUI/228368" at bounding box center [162, 190] width 277 height 16
